Goal: Navigation & Orientation: Understand site structure

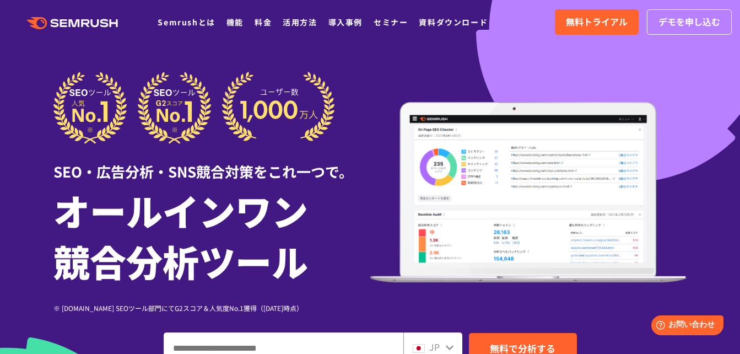
click at [78, 23] on icon ".cls {fill: #FF642D;}" at bounding box center [73, 23] width 125 height 12
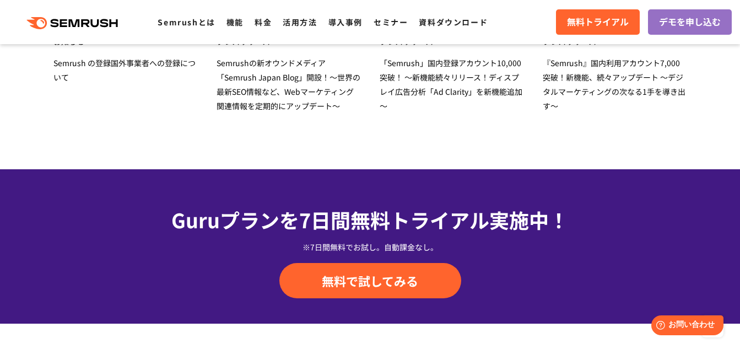
scroll to position [3618, 0]
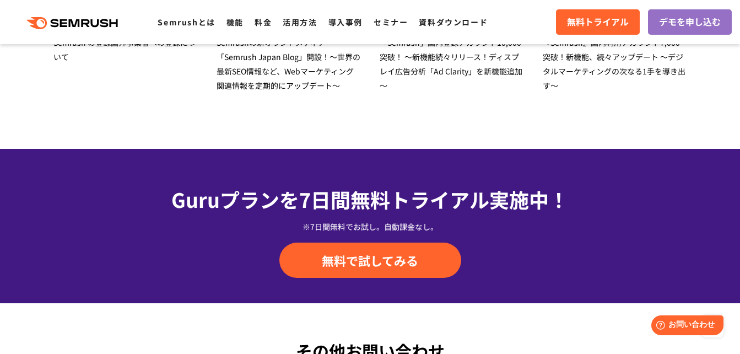
click at [363, 127] on section "最新情報 2023.7.3 お知らせ Semrush の登録国外事業者への登録について 2022.4.20 プレスリリース Semrushの新オウンドメディア…" at bounding box center [370, 10] width 740 height 278
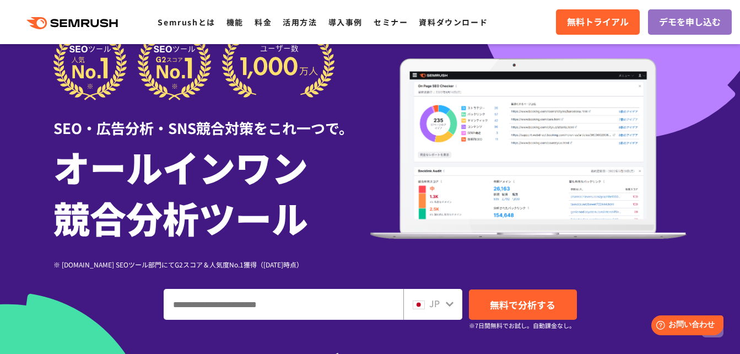
scroll to position [0, 0]
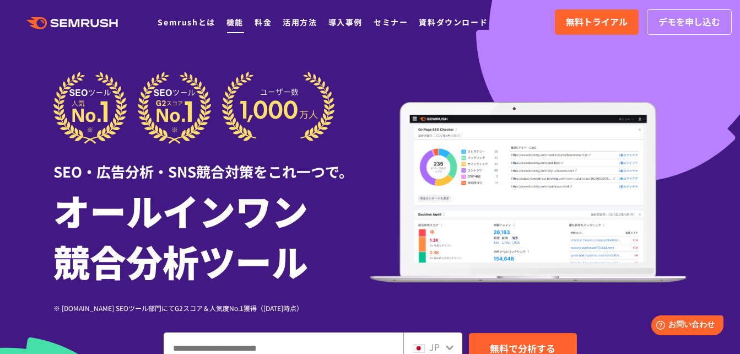
click at [238, 19] on link "機能" at bounding box center [234, 22] width 17 height 11
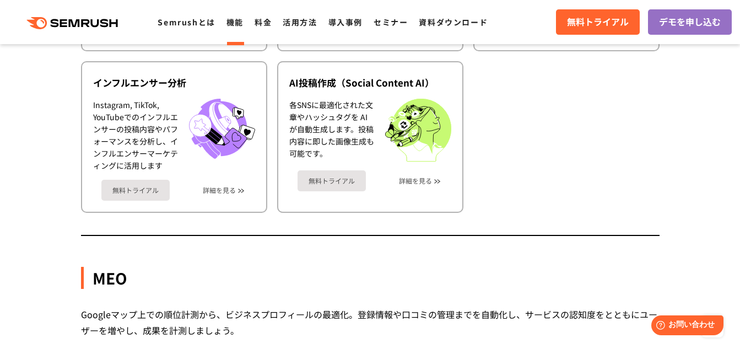
scroll to position [2571, 0]
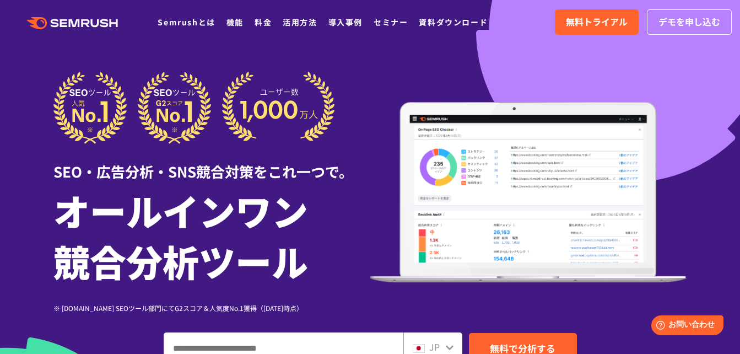
drag, startPoint x: 358, startPoint y: 128, endPoint x: 342, endPoint y: 108, distance: 25.5
click at [358, 129] on div at bounding box center [211, 108] width 317 height 72
